Goal: Book appointment/travel/reservation

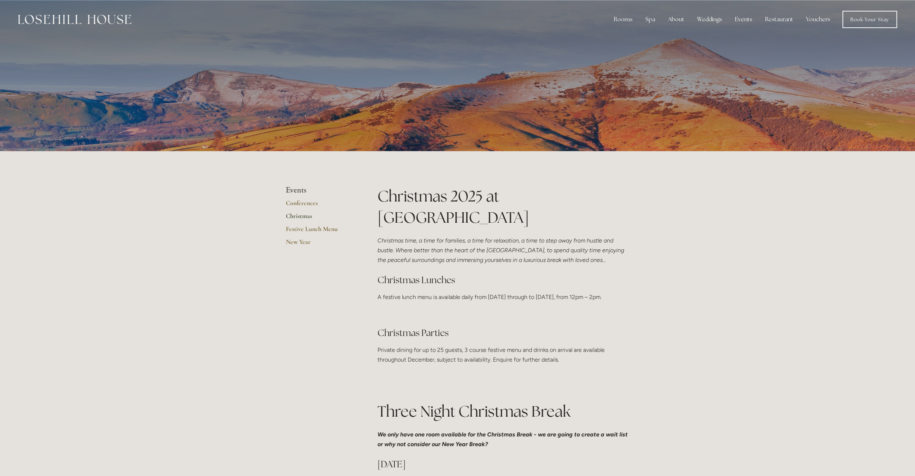
click at [297, 215] on link "Christmas" at bounding box center [320, 218] width 69 height 13
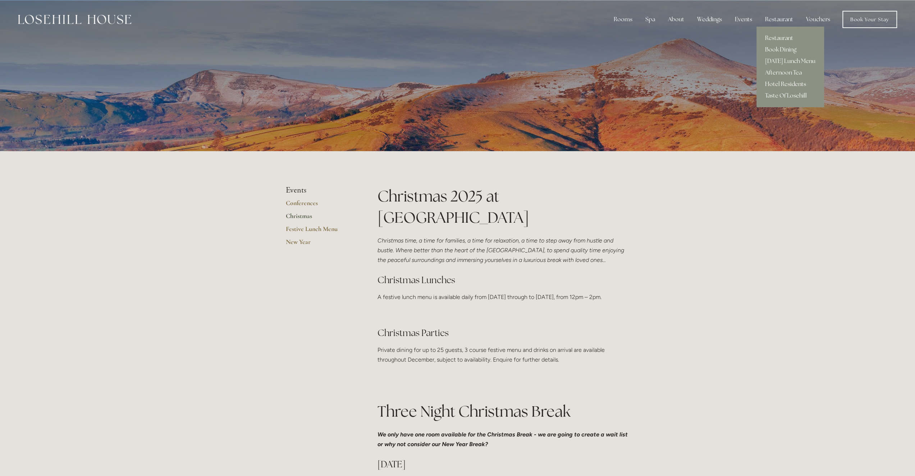
click at [784, 84] on link "Hotel Residents" at bounding box center [790, 84] width 68 height 12
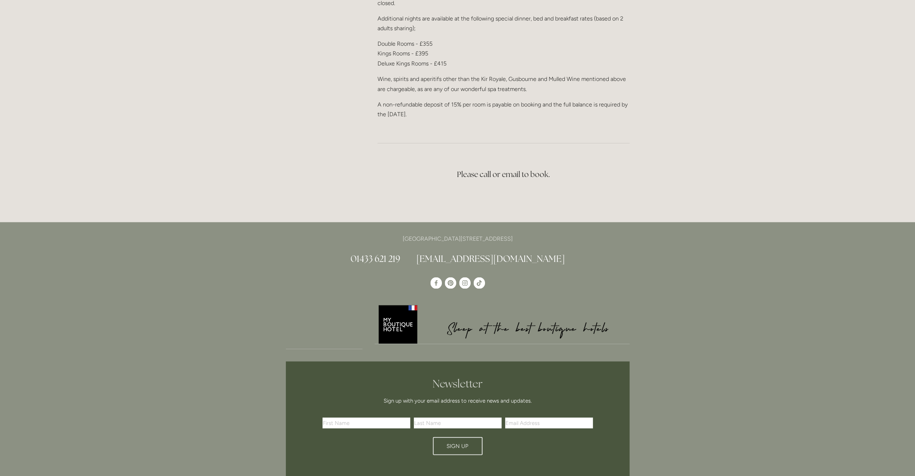
scroll to position [1402, 0]
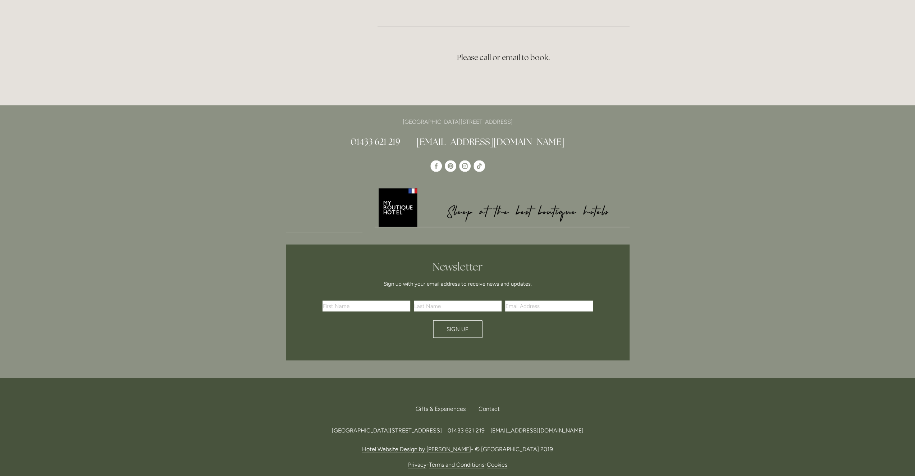
click at [393, 216] on img at bounding box center [502, 207] width 255 height 40
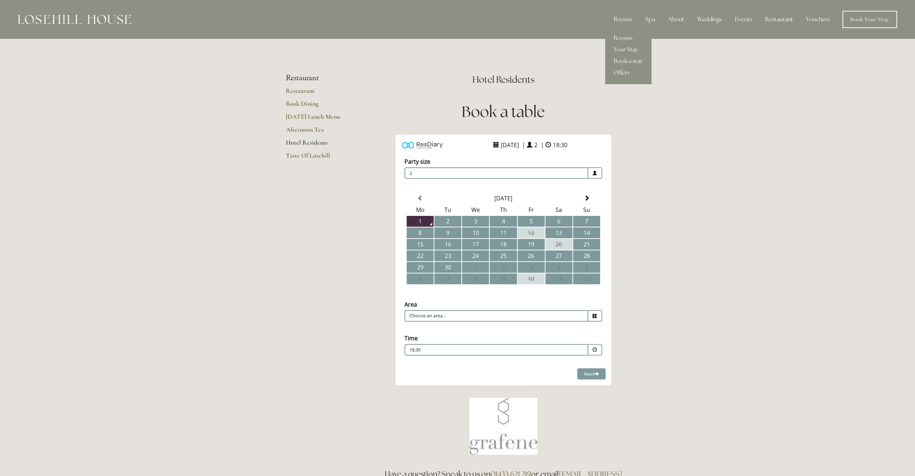
click at [623, 19] on div "Rooms" at bounding box center [623, 19] width 30 height 14
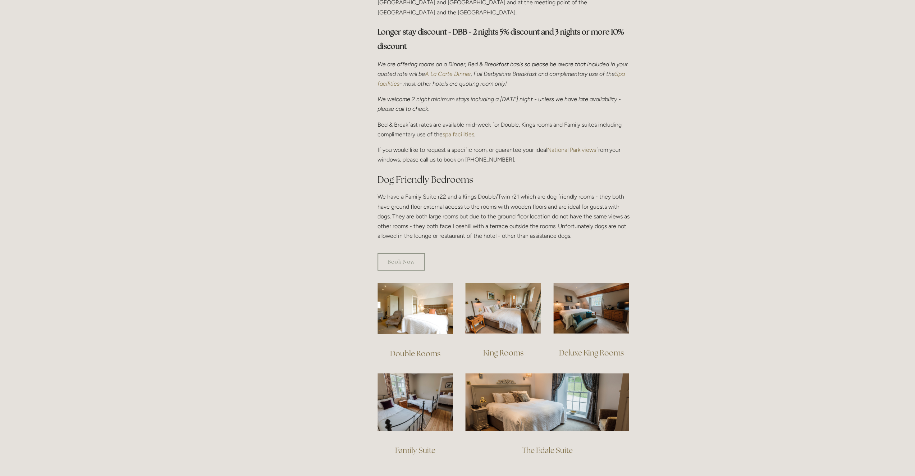
scroll to position [288, 0]
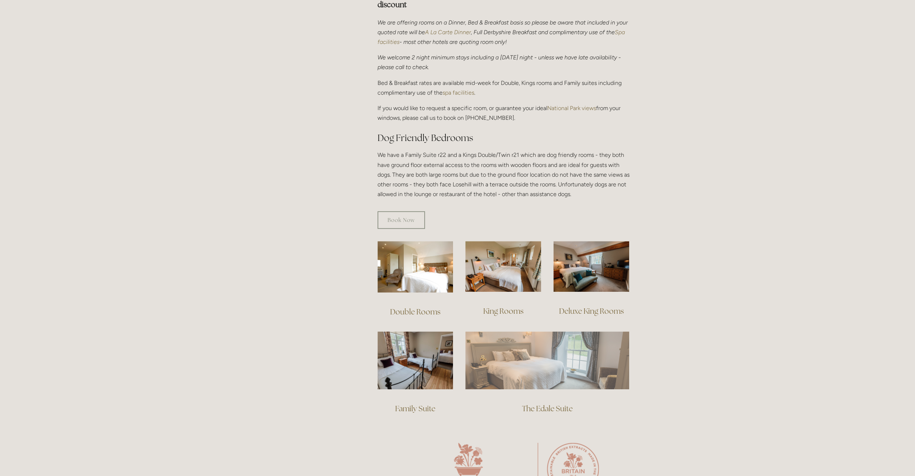
click at [526, 346] on img at bounding box center [547, 360] width 164 height 58
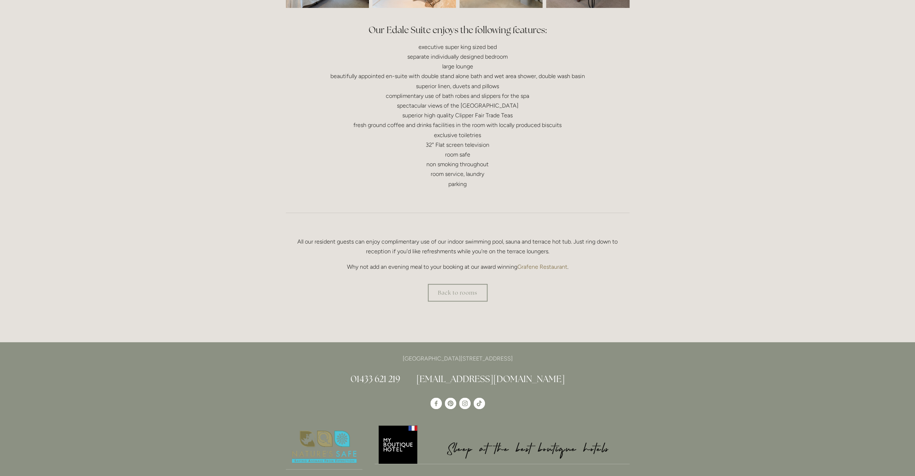
scroll to position [324, 0]
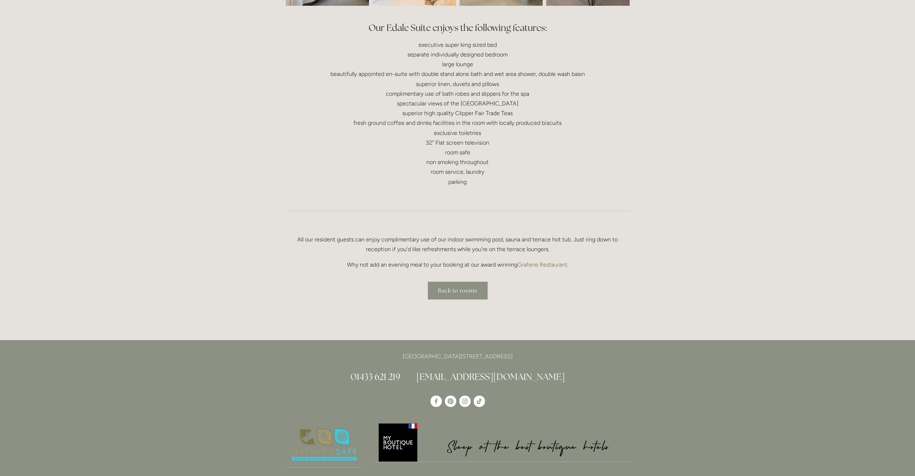
click at [461, 288] on link "Back to rooms" at bounding box center [458, 291] width 60 height 18
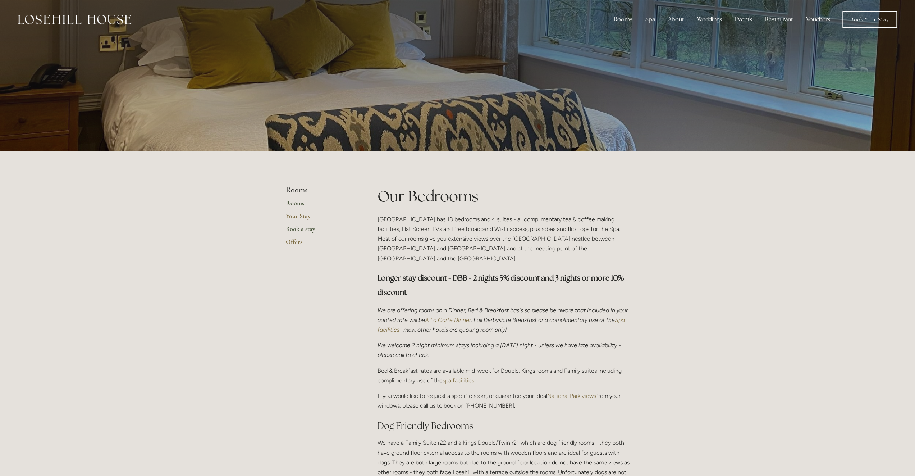
click at [308, 228] on link "Book a stay" at bounding box center [320, 231] width 69 height 13
